Goal: Task Accomplishment & Management: Manage account settings

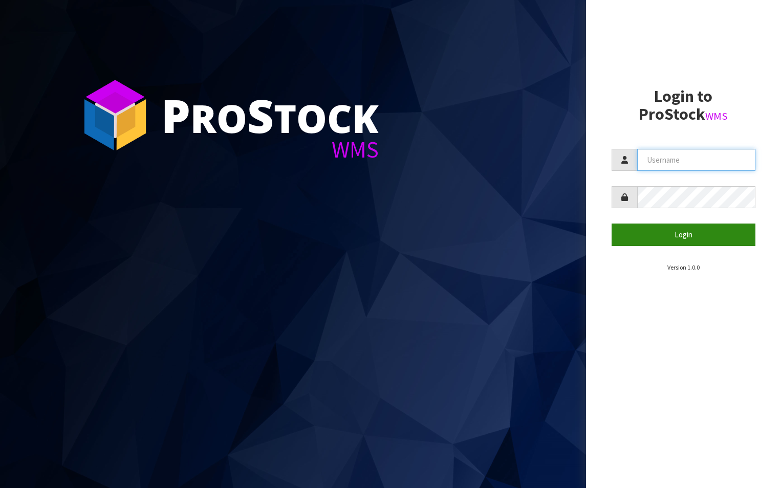
type input "aquacooler"
click at [686, 237] on button "Login" at bounding box center [684, 235] width 144 height 22
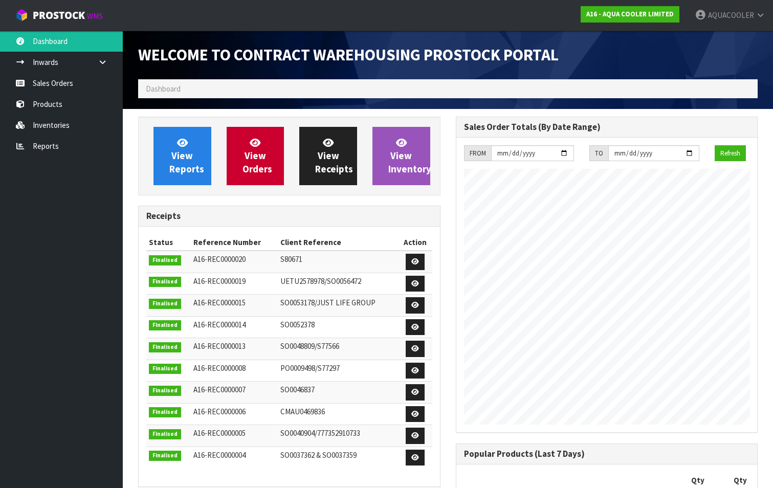
scroll to position [551, 317]
click at [61, 80] on link "Sales Orders" at bounding box center [61, 83] width 123 height 21
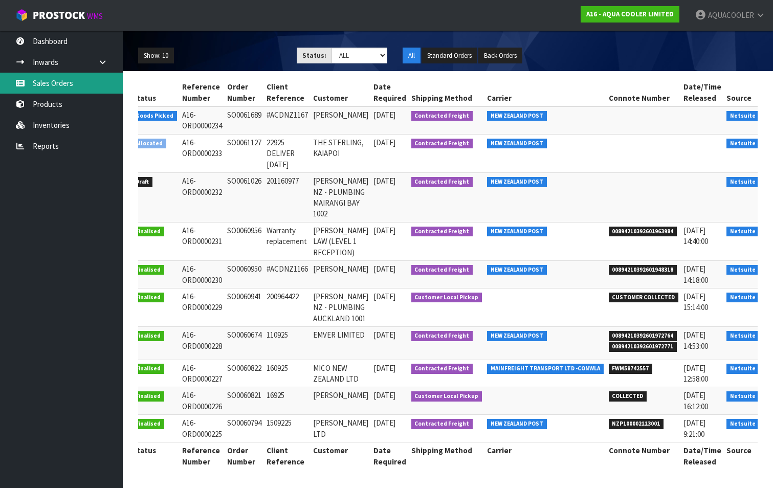
scroll to position [0, 21]
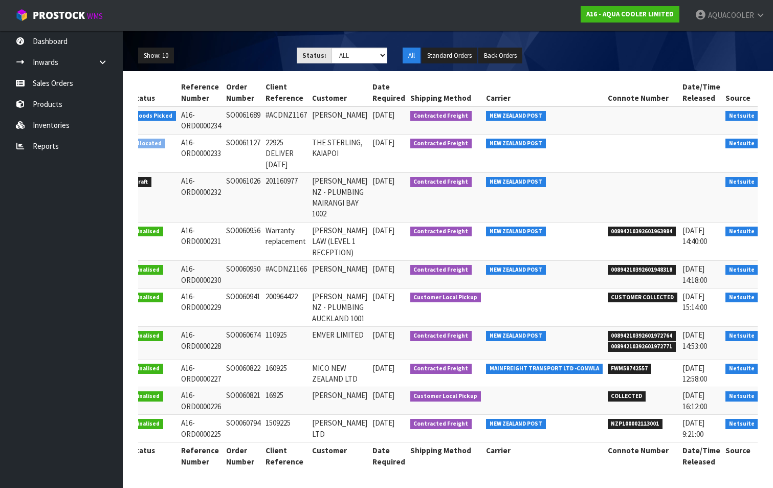
click at [766, 110] on link at bounding box center [775, 118] width 19 height 16
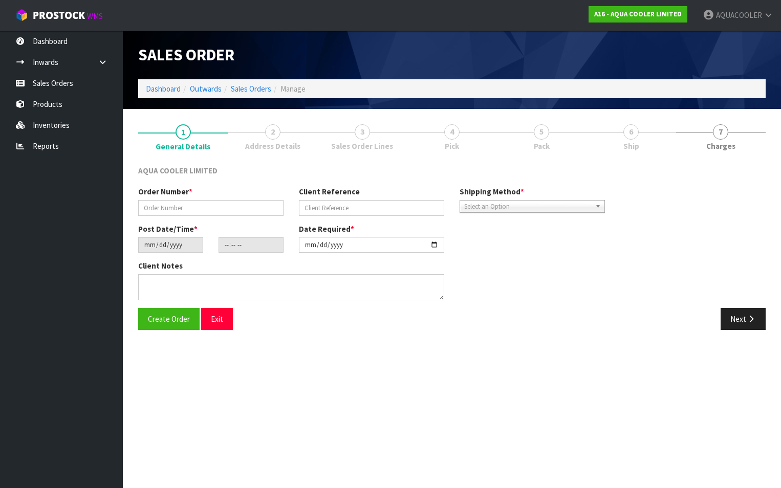
type input "SO0061689"
type input "#ACDNZ1167"
type input "[DATE]"
type input "11:00:09.000"
type input "[DATE]"
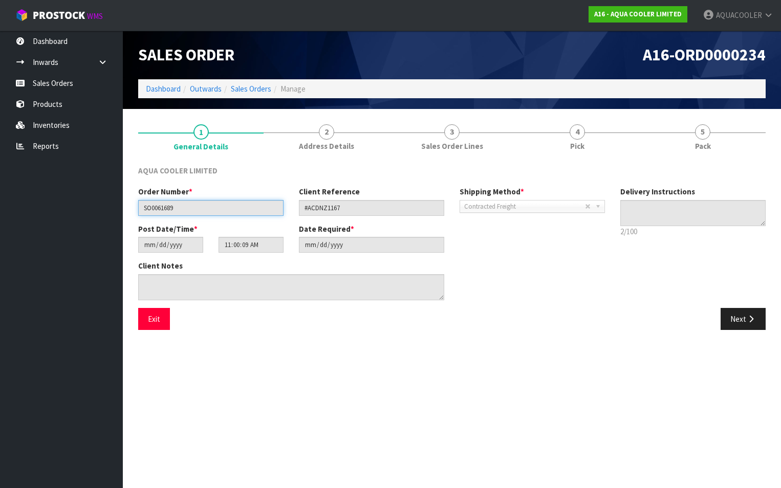
drag, startPoint x: 177, startPoint y: 207, endPoint x: 143, endPoint y: 207, distance: 33.8
click at [143, 207] on input "SO0061689" at bounding box center [210, 208] width 145 height 16
drag, startPoint x: 143, startPoint y: 207, endPoint x: 153, endPoint y: 207, distance: 10.2
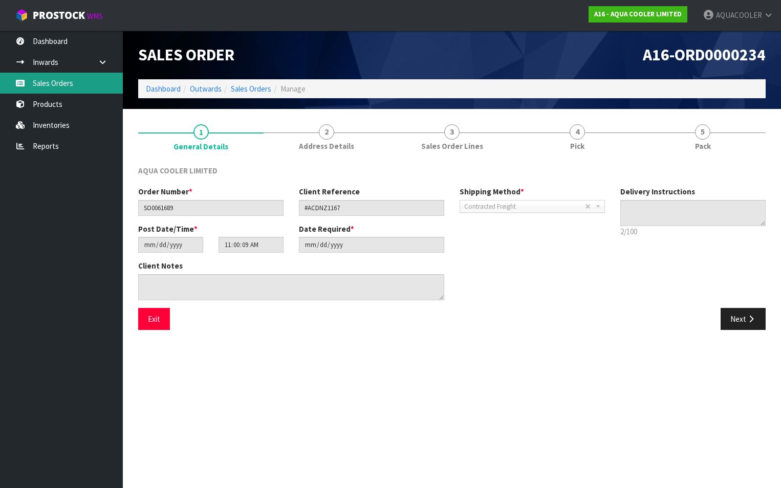
click at [53, 80] on link "Sales Orders" at bounding box center [61, 83] width 123 height 21
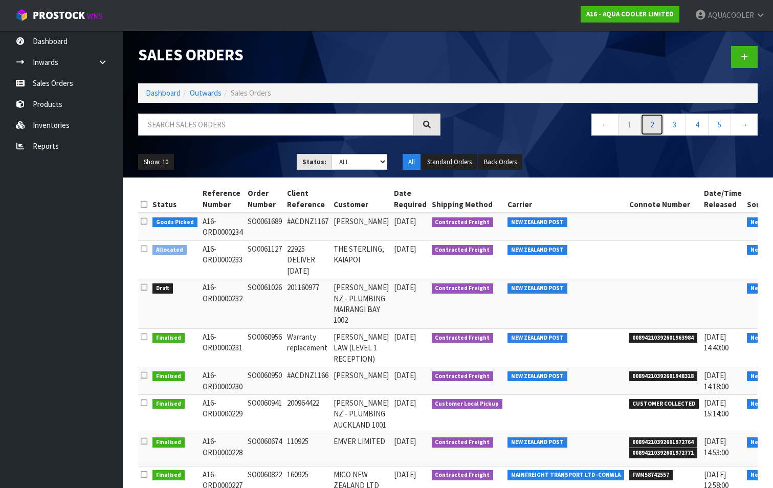
click at [651, 131] on link "2" at bounding box center [652, 125] width 23 height 22
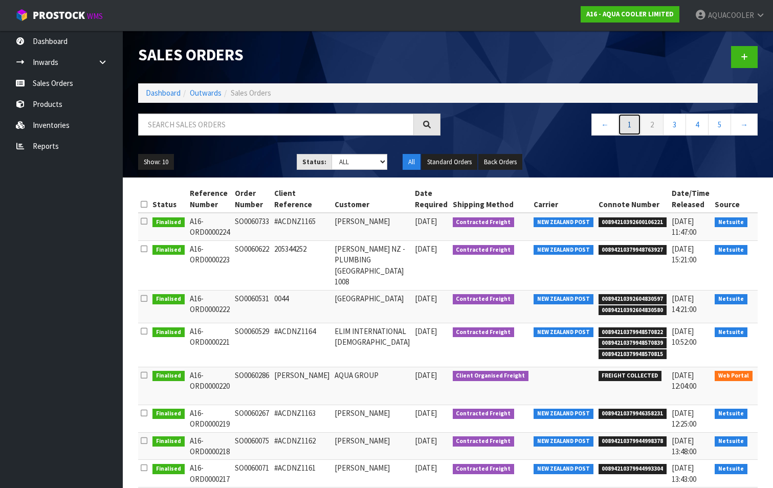
click at [629, 122] on link "1" at bounding box center [629, 125] width 23 height 22
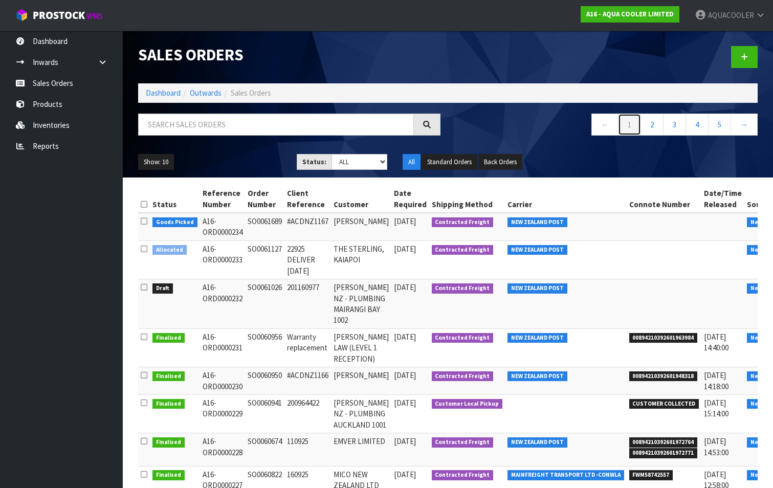
click at [631, 125] on link "1" at bounding box center [629, 125] width 23 height 22
